Goal: Task Accomplishment & Management: Manage account settings

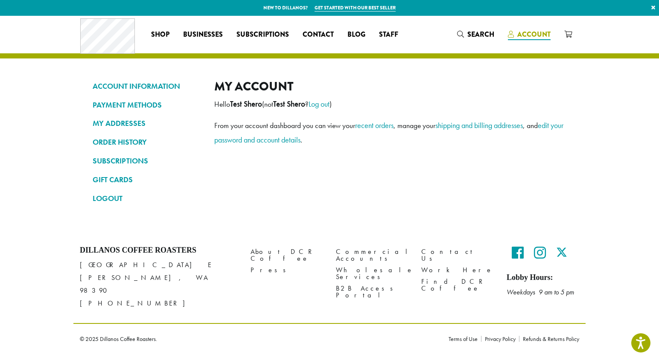
click at [538, 31] on span "Account" at bounding box center [534, 34] width 33 height 10
click at [108, 199] on link "LOGOUT" at bounding box center [147, 198] width 109 height 15
